Goal: Task Accomplishment & Management: Manage account settings

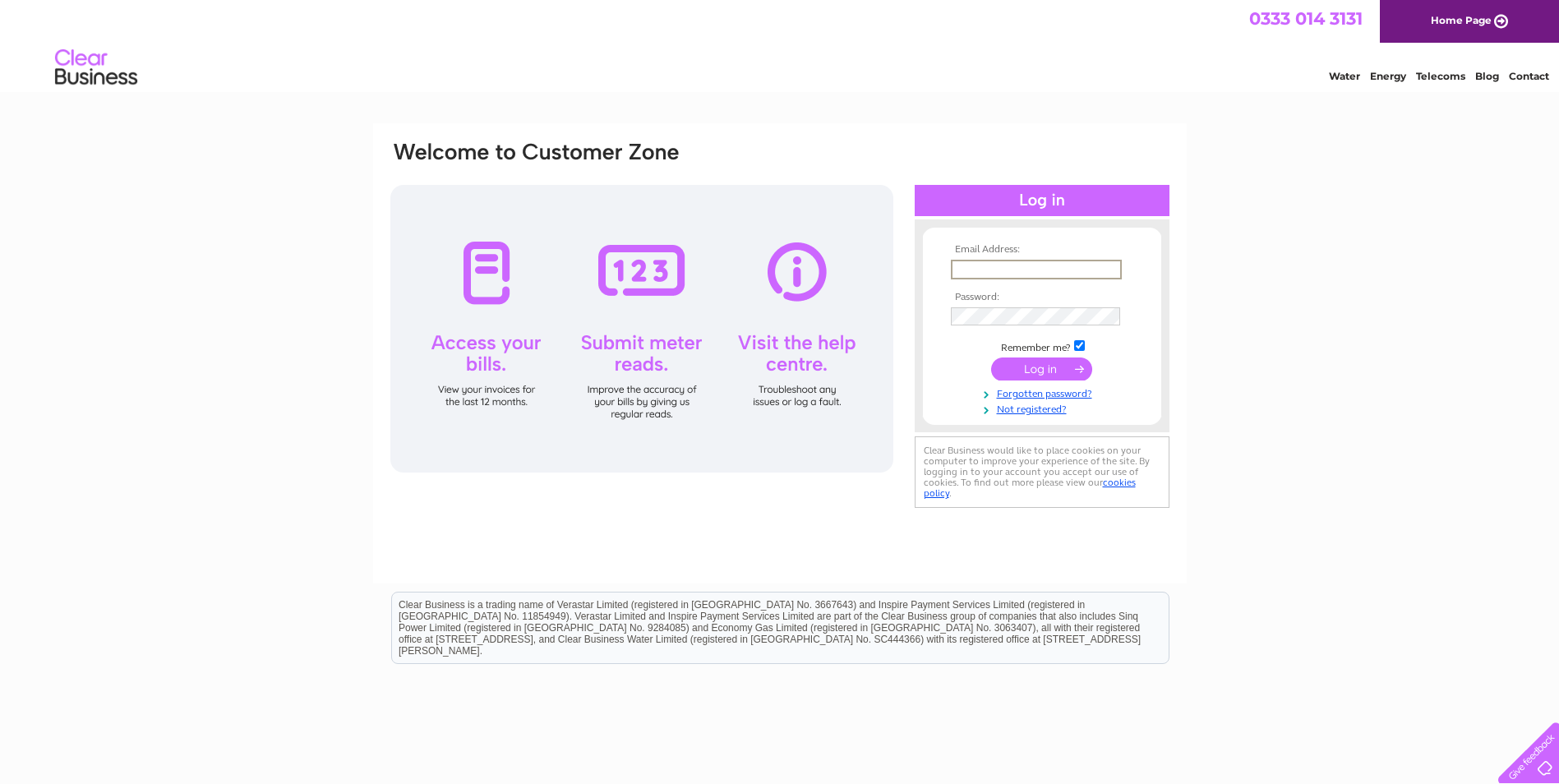
click at [981, 266] on input "text" at bounding box center [1037, 269] width 171 height 19
type input "[EMAIL_ADDRESS][DOMAIN_NAME]"
click at [1040, 367] on input "submit" at bounding box center [1042, 368] width 101 height 23
click at [1039, 371] on input "submit" at bounding box center [1042, 368] width 101 height 23
click at [1044, 376] on input "submit" at bounding box center [1042, 368] width 101 height 23
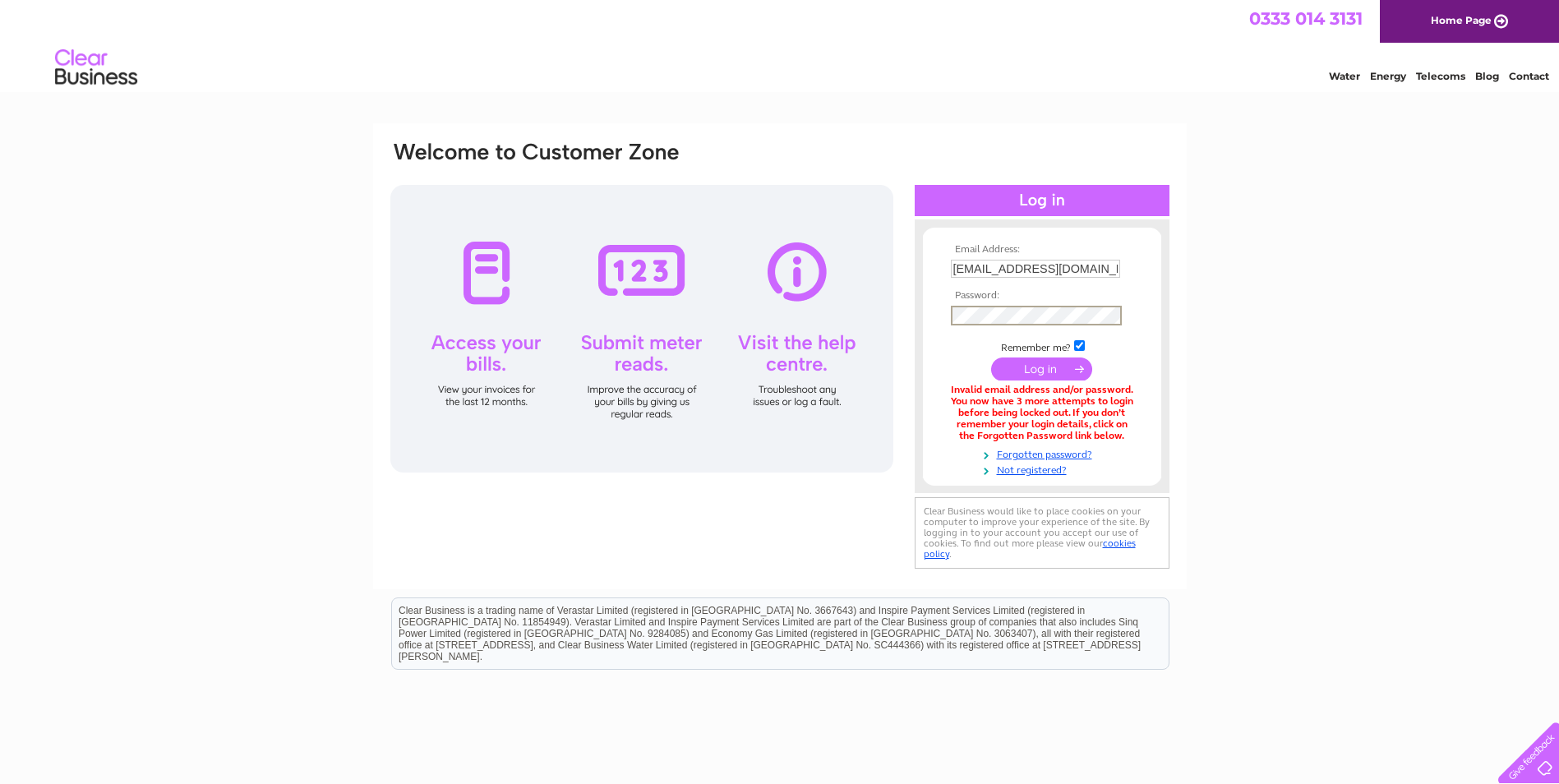
click at [1037, 373] on input "submit" at bounding box center [1042, 368] width 101 height 23
click at [1056, 375] on input "submit" at bounding box center [1042, 367] width 101 height 23
